Goal: Information Seeking & Learning: Learn about a topic

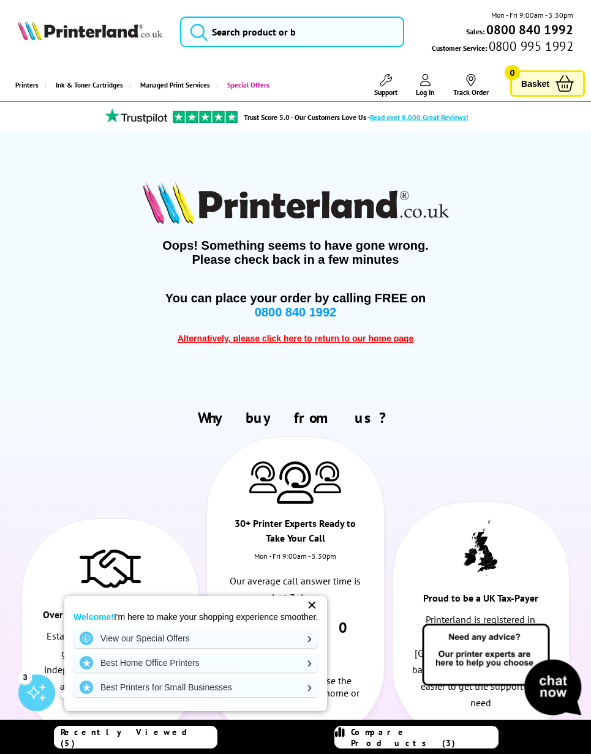
click at [555, 83] on icon at bounding box center [564, 83] width 18 height 17
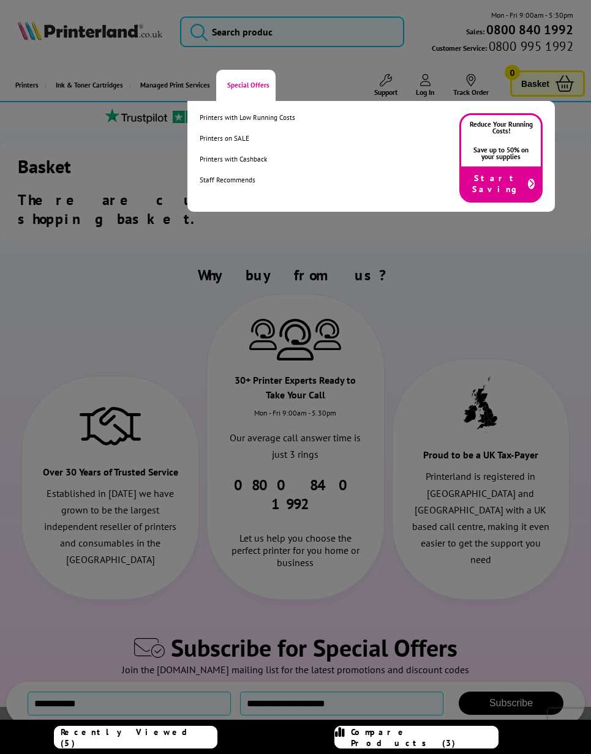
click at [279, 184] on link "Staff Recommends" at bounding box center [247, 180] width 95 height 9
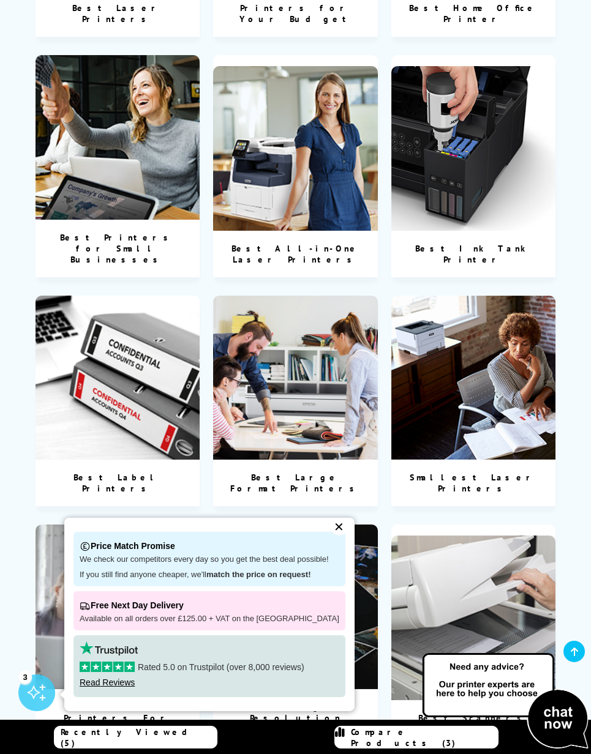
scroll to position [956, 0]
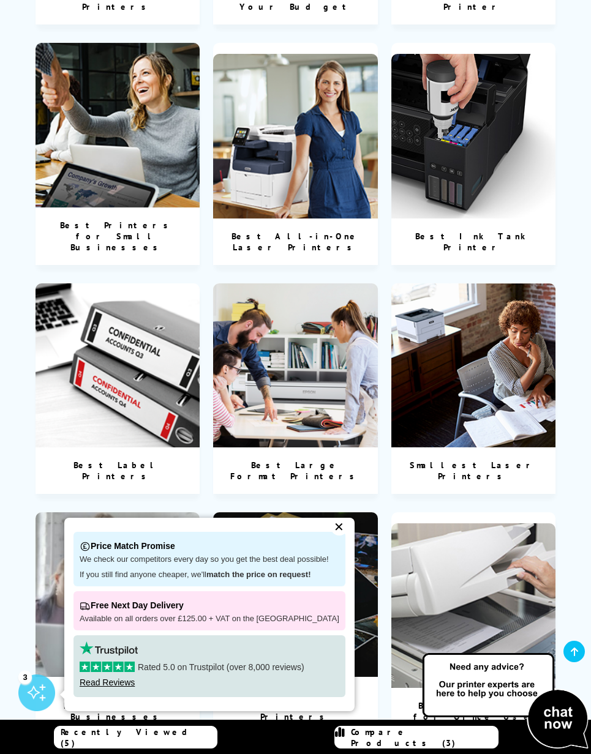
click at [518, 220] on div "Best Ink Tank Printer" at bounding box center [473, 242] width 165 height 47
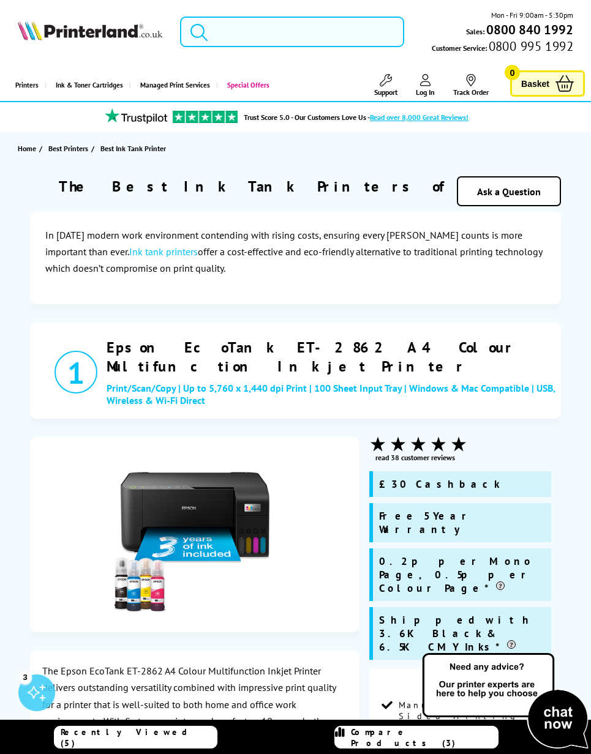
click at [299, 37] on input "search" at bounding box center [292, 32] width 225 height 31
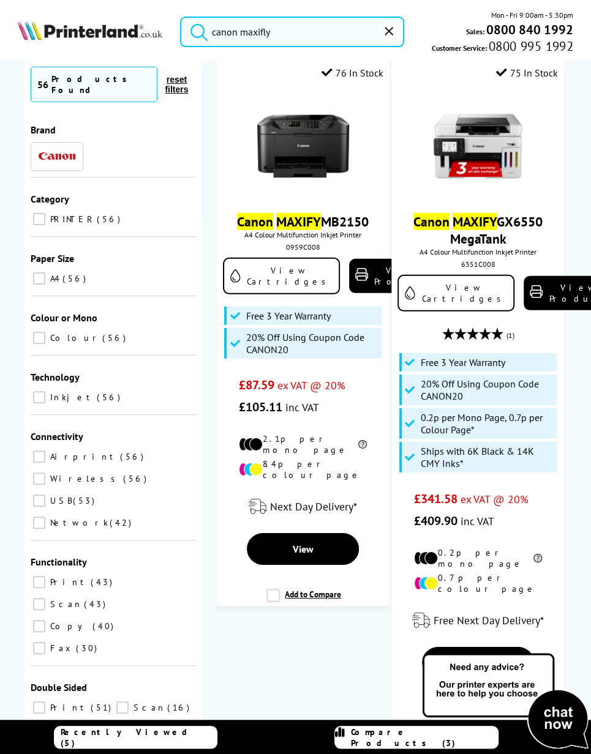
scroll to position [1405, 0]
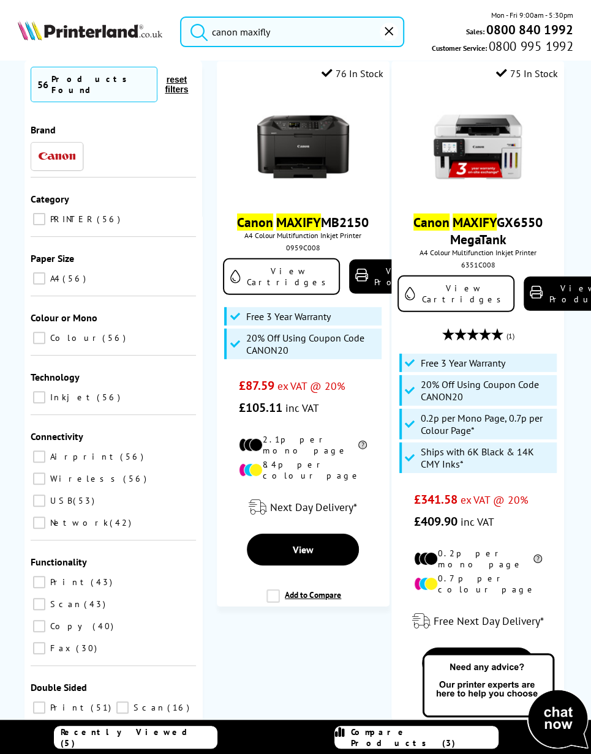
type input "canon maxifly"
click at [520, 248] on span "Canon MAXIFY GX6550 MegaTank" at bounding box center [477, 231] width 154 height 34
click at [528, 311] on link "View Product" at bounding box center [569, 294] width 92 height 34
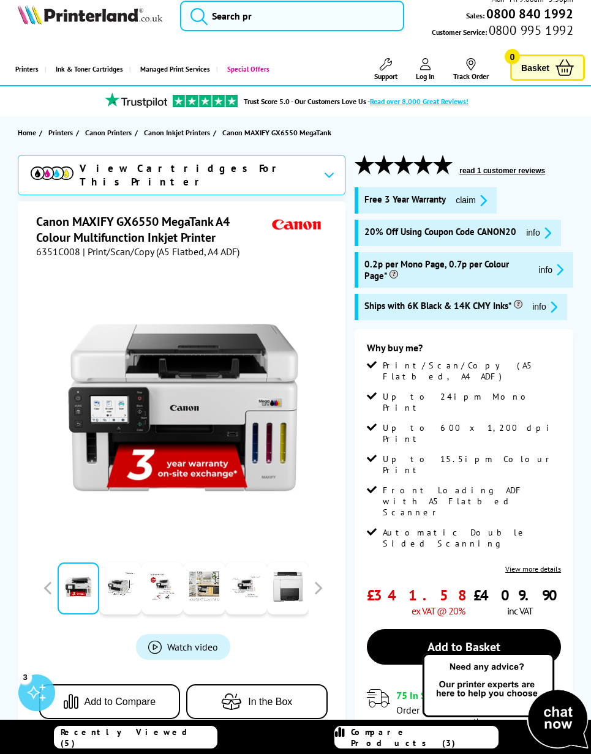
scroll to position [17, 0]
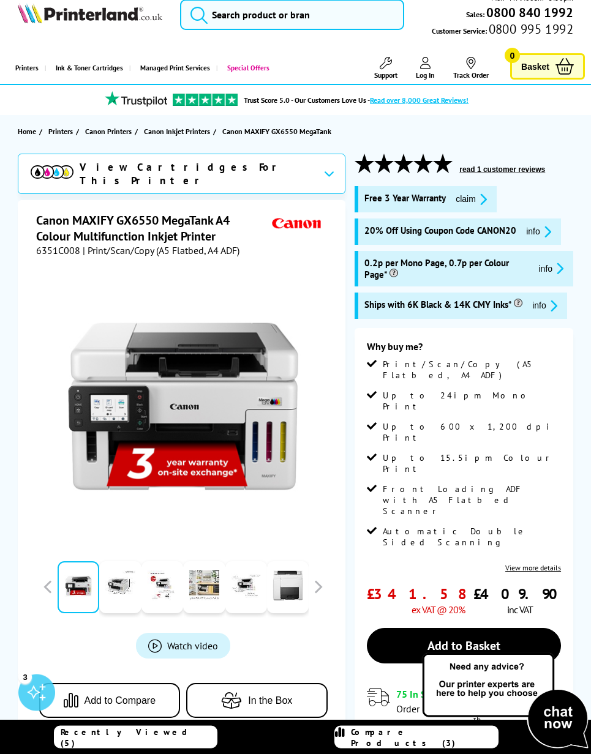
click at [484, 199] on icon "promo-description" at bounding box center [481, 199] width 11 height 13
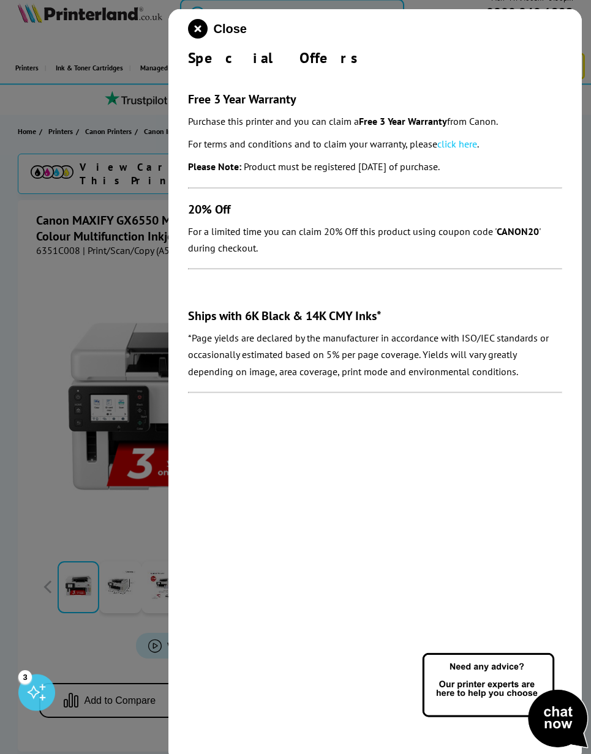
click at [460, 146] on link "click here" at bounding box center [457, 144] width 40 height 12
click at [214, 35] on span "Close" at bounding box center [230, 29] width 33 height 14
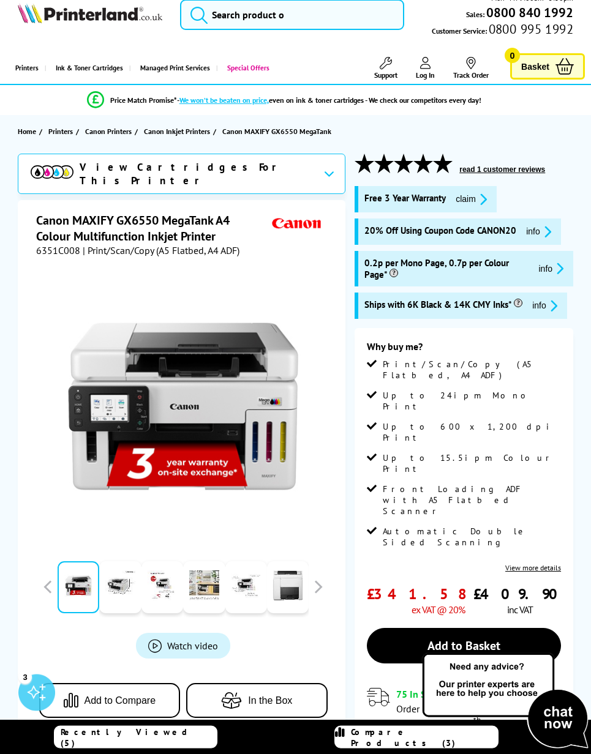
click at [531, 563] on link "View more details" at bounding box center [533, 567] width 56 height 9
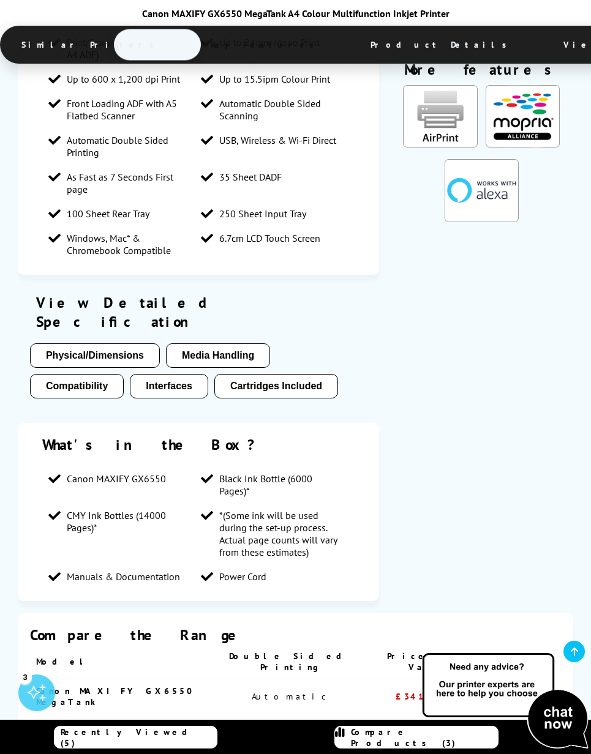
scroll to position [1850, 0]
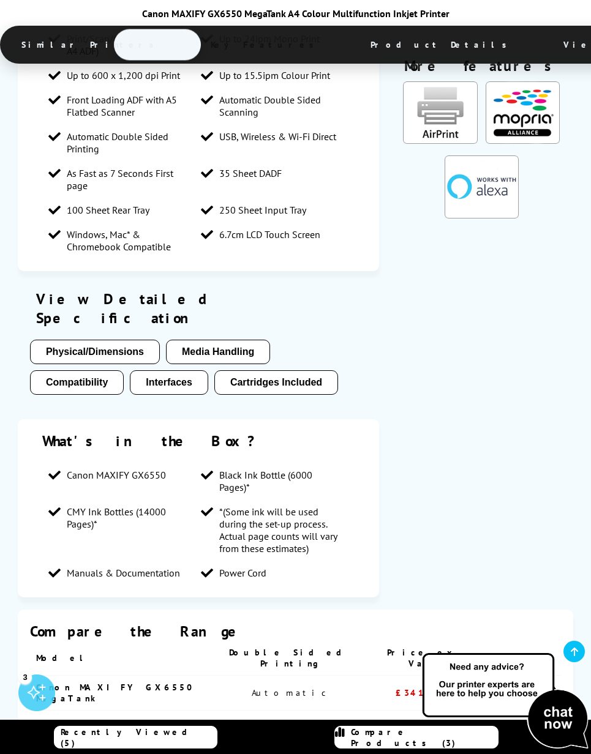
click at [98, 370] on button "Compatibility" at bounding box center [77, 382] width 94 height 24
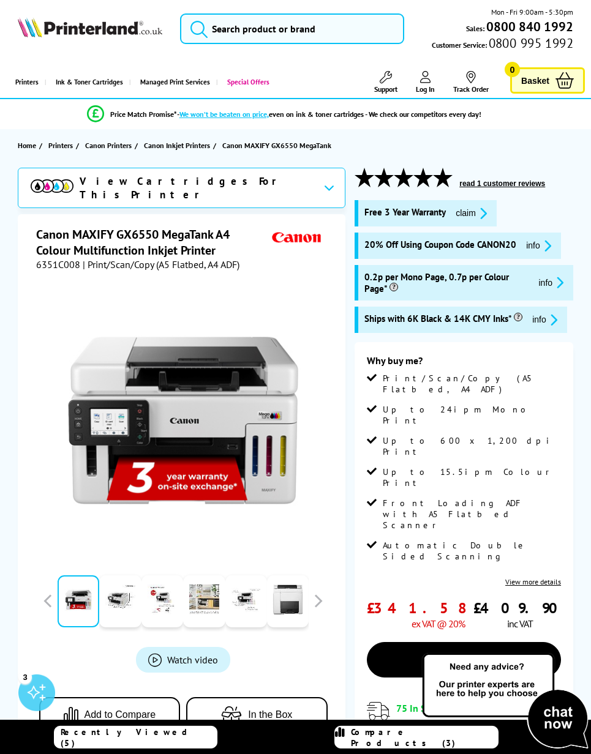
scroll to position [0, 0]
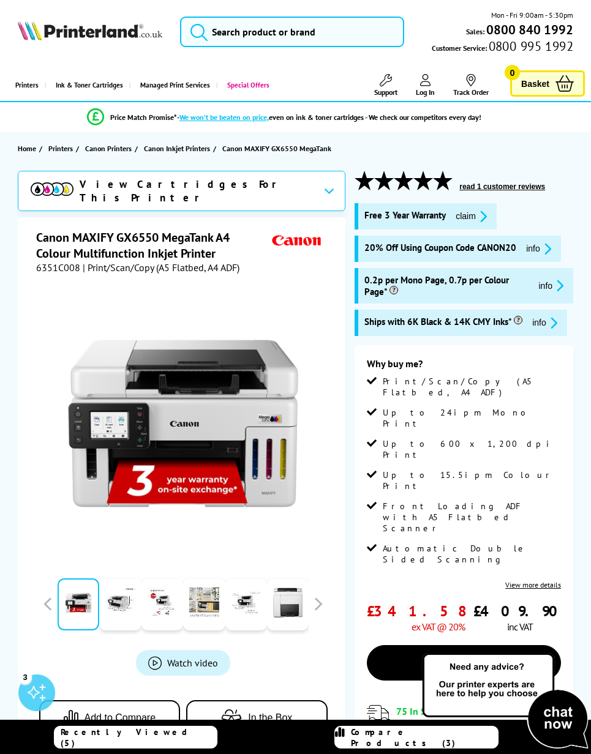
click at [529, 330] on button "info" at bounding box center [544, 323] width 32 height 14
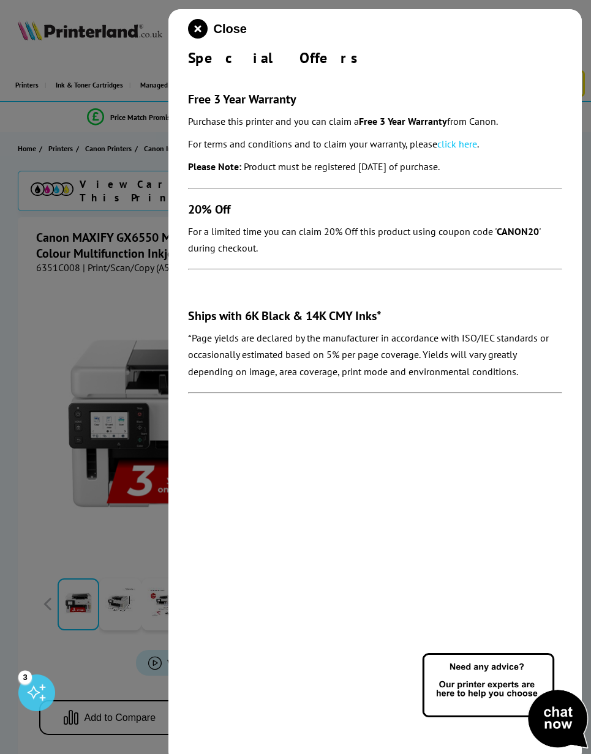
click at [200, 28] on icon "close modal" at bounding box center [198, 29] width 20 height 20
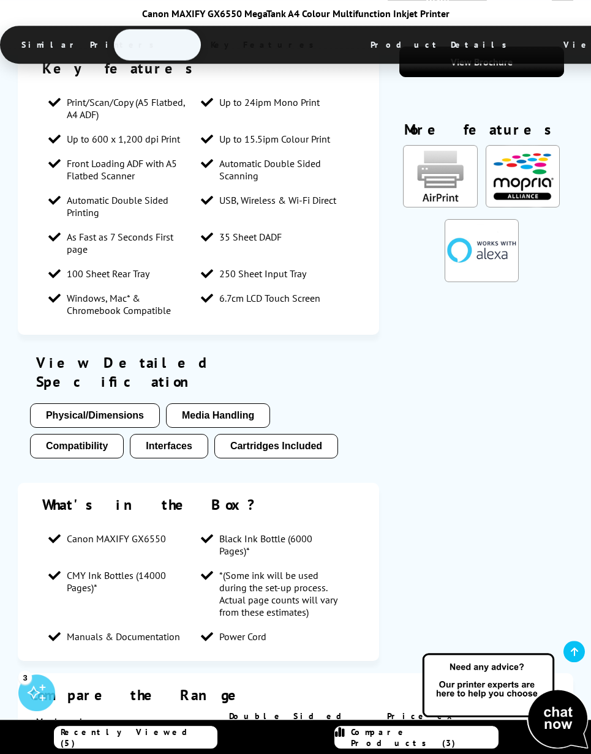
scroll to position [1789, 0]
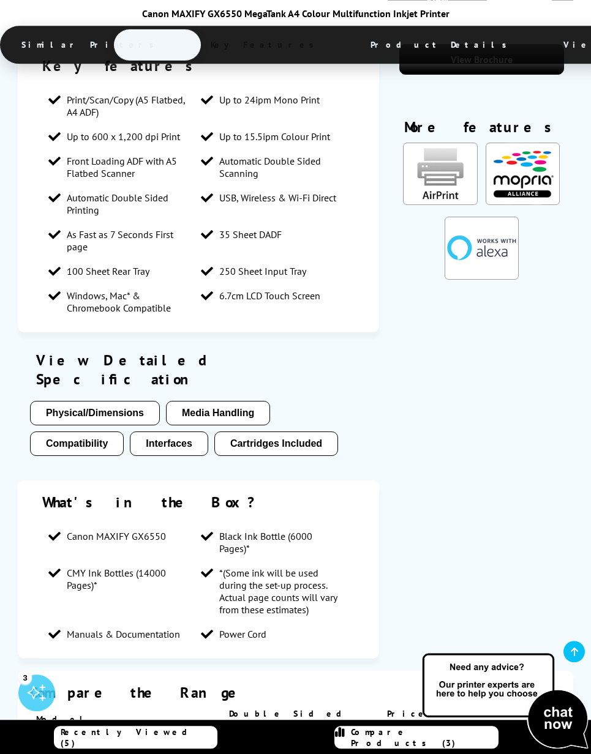
click at [305, 432] on button "Cartridges Included" at bounding box center [276, 444] width 124 height 24
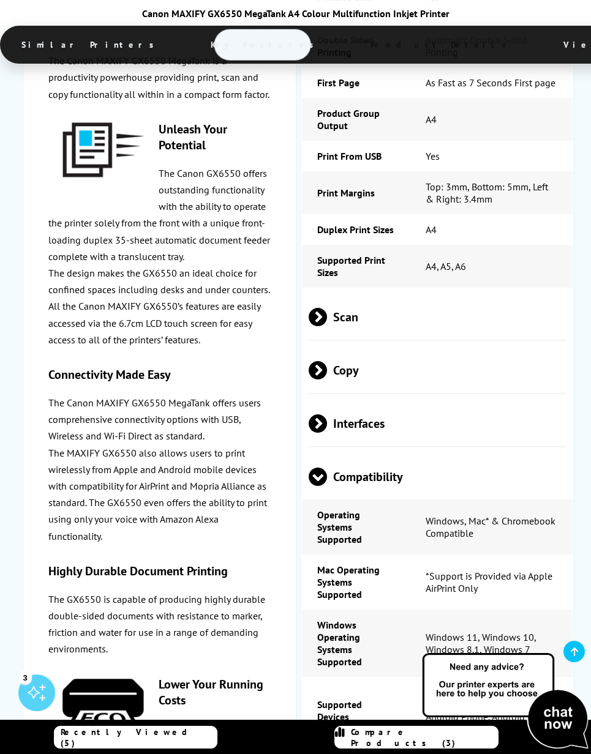
scroll to position [2836, 0]
click at [538, 400] on span "Interfaces" at bounding box center [436, 423] width 257 height 46
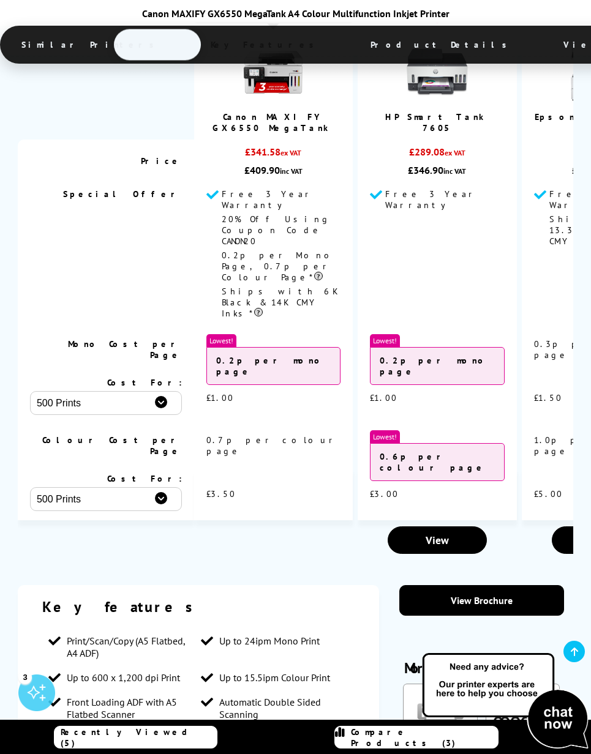
scroll to position [0, 20]
